Goal: Task Accomplishment & Management: Manage account settings

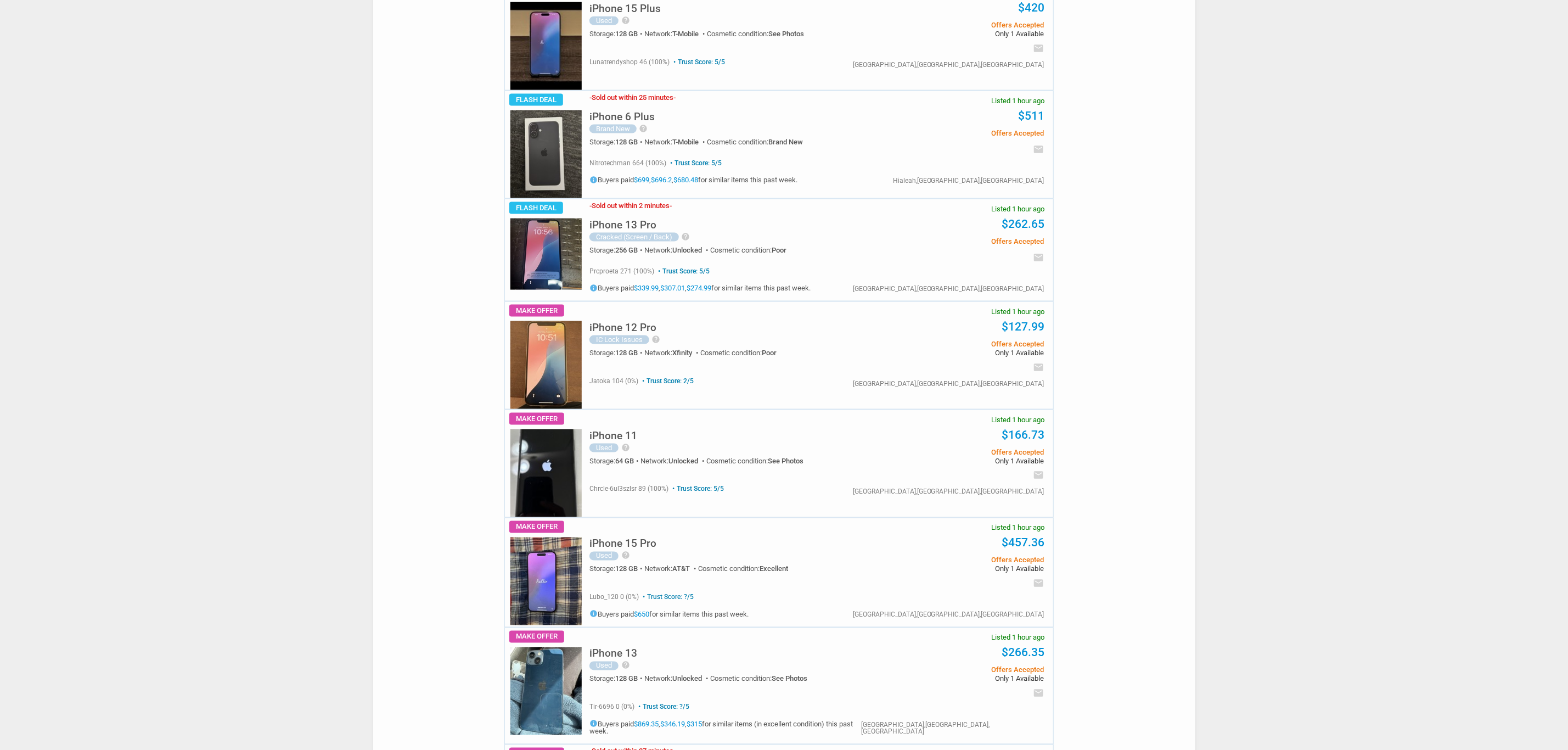
scroll to position [4529, 0]
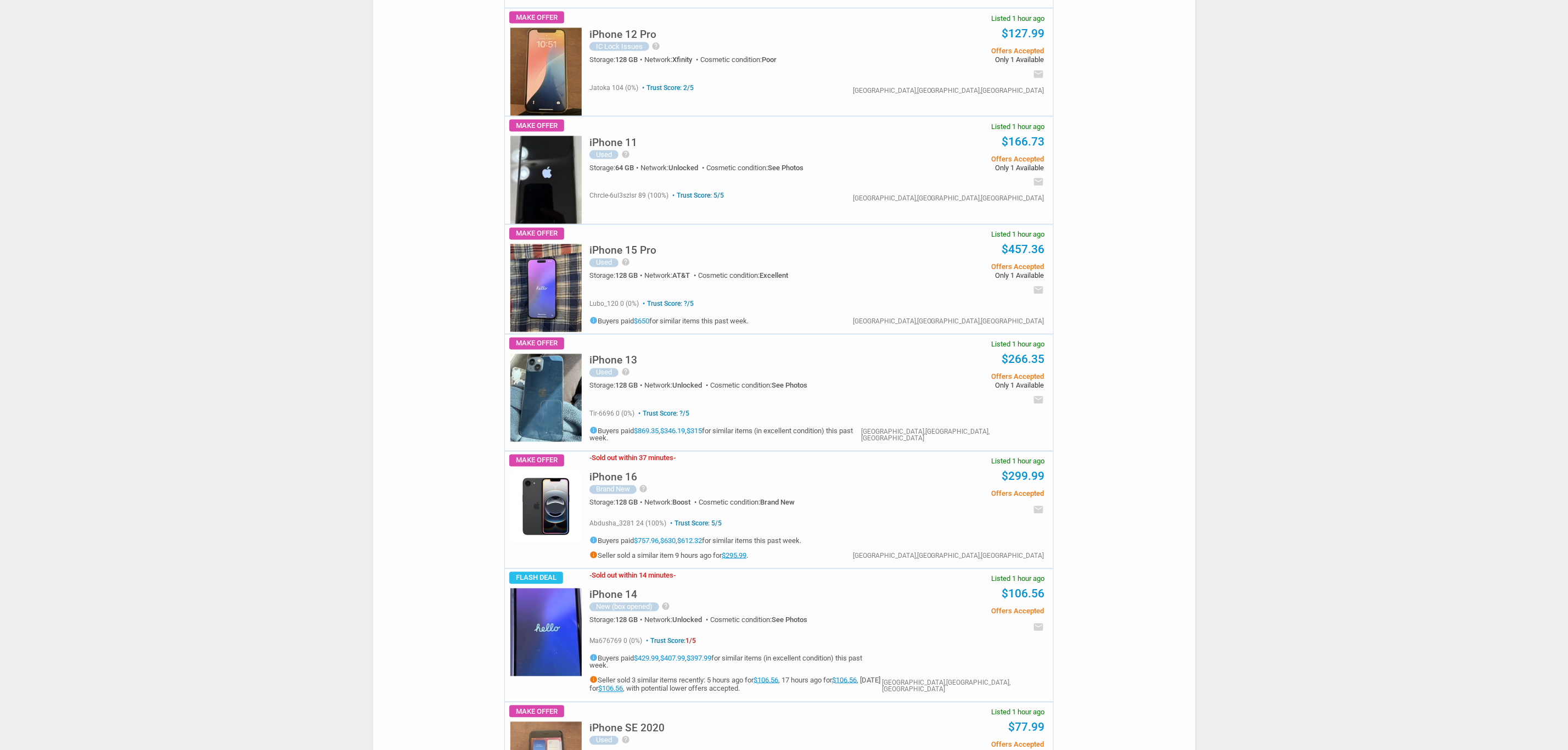
drag, startPoint x: 547, startPoint y: 274, endPoint x: 421, endPoint y: -34, distance: 332.8
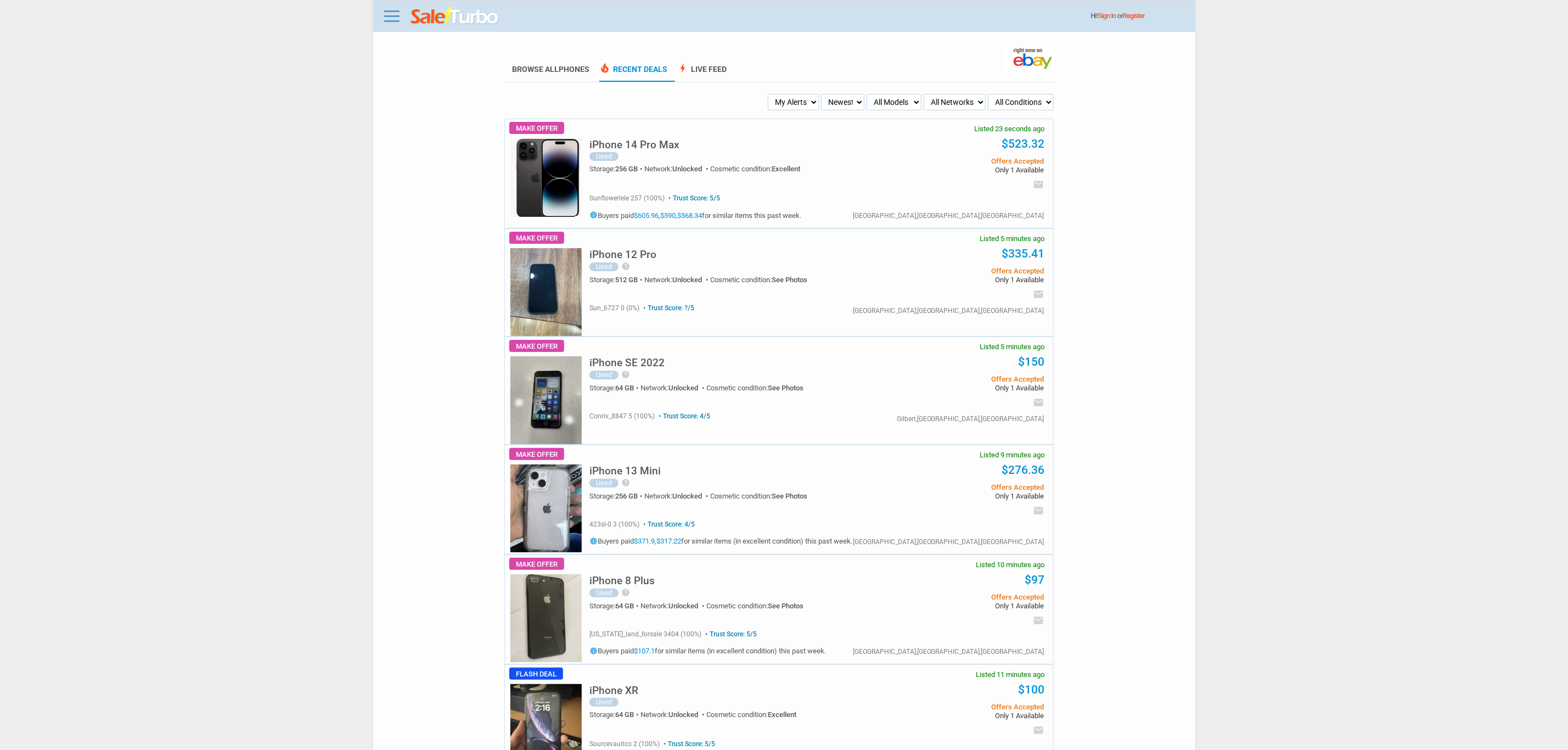
click at [769, 124] on div "iPhone 14 Pro Max Used Storage: 256 GB Network: Unlocked Cosmetic condition: Ex…" at bounding box center [816, 153] width 455 height 69
click at [783, 110] on select "My Alerts All Deals BIN Only w/ Offers Only" at bounding box center [793, 102] width 51 height 16
select select "flash_bin"
click at [769, 94] on select "My Alerts All Deals BIN Only w/ Offers Only" at bounding box center [793, 102] width 51 height 16
